Goal: Task Accomplishment & Management: Use online tool/utility

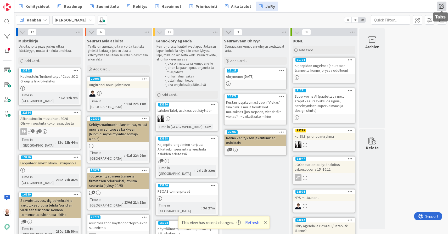
click at [408, 5] on span at bounding box center [441, 6] width 9 height 9
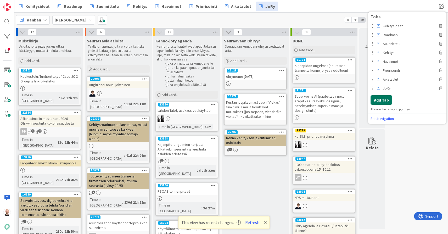
click at [382, 99] on button "Add Tab" at bounding box center [382, 99] width 22 height 9
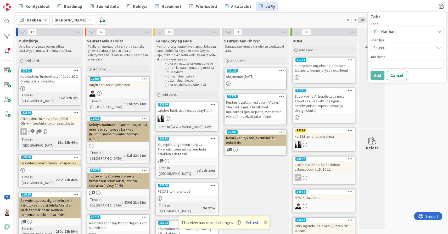
click at [394, 47] on span "Select..." at bounding box center [403, 47] width 59 height 7
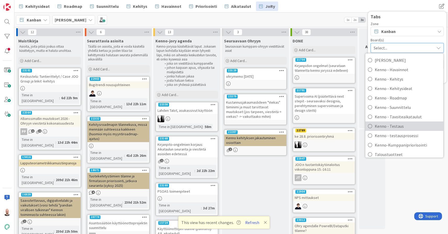
click at [408, 126] on span "Kenno - Testaus" at bounding box center [408, 126] width 66 height 8
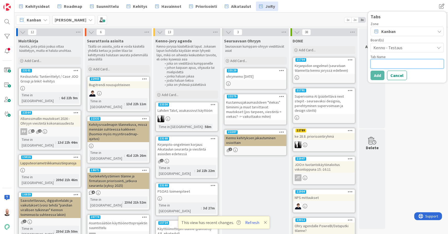
click at [381, 67] on textarea at bounding box center [407, 63] width 73 height 9
type textarea "x"
type textarea "T"
type textarea "x"
type textarea "Te"
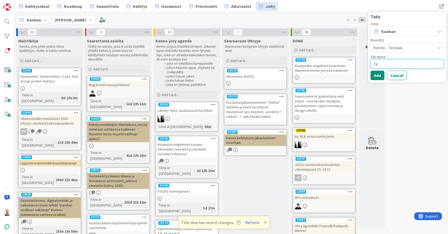
type textarea "x"
type textarea "Tes"
type textarea "x"
type textarea "Test"
type textarea "x"
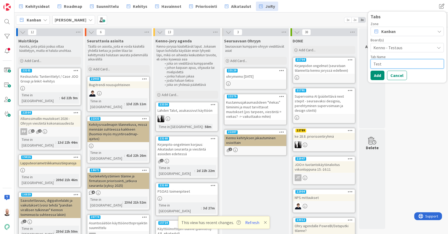
type textarea "Testa"
type textarea "x"
type textarea "Testau"
type textarea "x"
type textarea "Testaus"
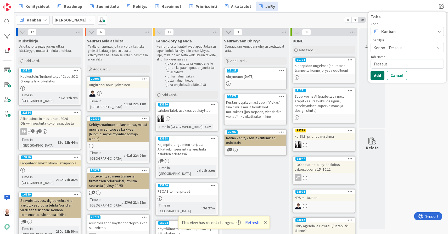
click at [377, 77] on button "Add" at bounding box center [378, 75] width 14 height 9
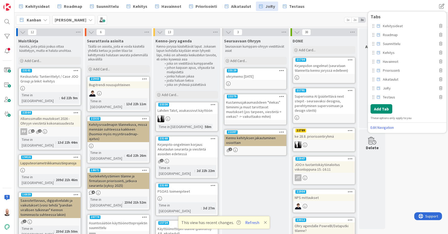
click at [407, 2] on div "Kehitysideat Roadmap Suunnittelu Kehitys Havainnot Priorisointi Aikataulut JoRy…" at bounding box center [231, 6] width 434 height 13
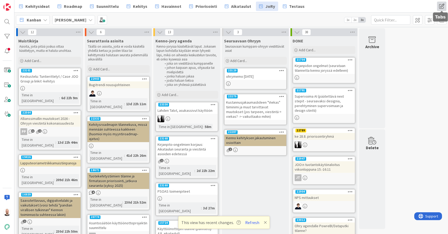
click at [408, 5] on span at bounding box center [441, 6] width 9 height 9
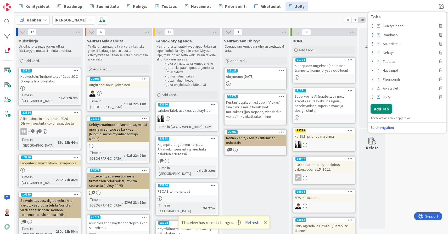
click at [328, 13] on div "Kanban [PERSON_NAME] 1x 2x 3x" at bounding box center [231, 20] width 434 height 14
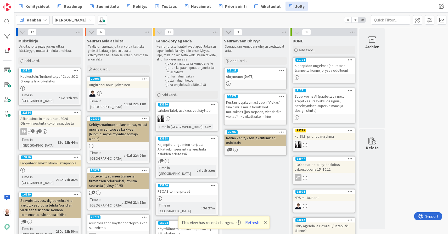
click at [264, 222] on icon at bounding box center [265, 222] width 3 height 4
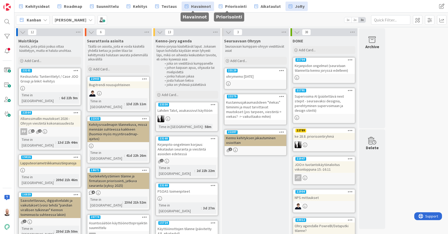
click at [197, 6] on span "Havainnot" at bounding box center [201, 6] width 20 height 6
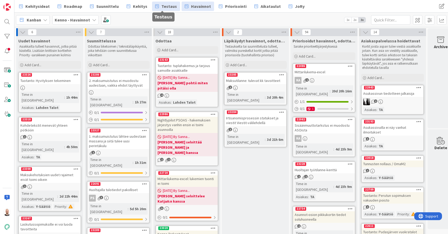
click at [167, 7] on span "Testaus" at bounding box center [169, 6] width 15 height 6
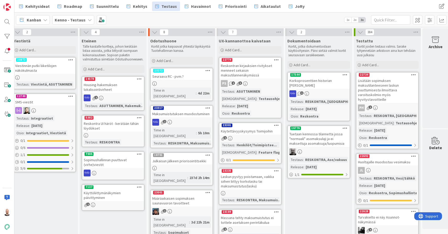
scroll to position [0, 348]
